Goal: Consume media (video, audio): Browse casually

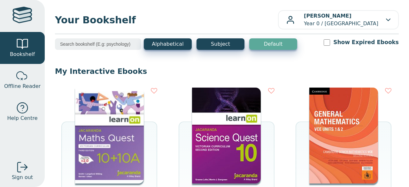
click at [318, 106] on img at bounding box center [344, 136] width 69 height 96
click at [351, 146] on img at bounding box center [344, 136] width 69 height 96
click at [231, 132] on img at bounding box center [226, 136] width 69 height 96
click at [317, 142] on img at bounding box center [344, 136] width 69 height 96
click at [368, 135] on img at bounding box center [344, 136] width 69 height 96
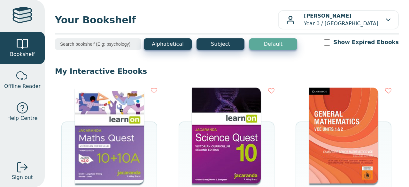
click at [337, 120] on img at bounding box center [344, 136] width 69 height 96
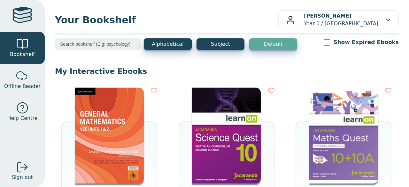
click at [88, 123] on img at bounding box center [109, 136] width 69 height 96
